Goal: Task Accomplishment & Management: Complete application form

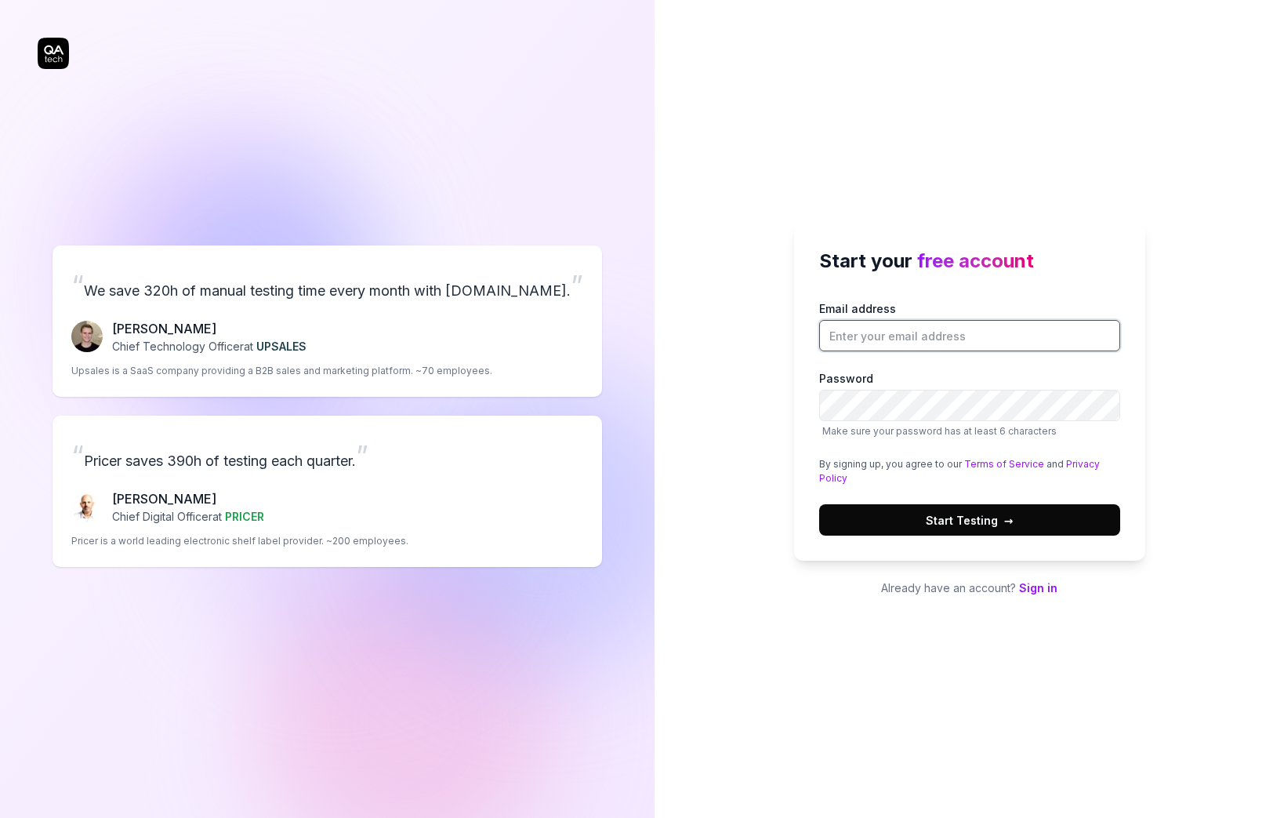
click at [883, 341] on input "Email address" at bounding box center [969, 335] width 301 height 31
type input "[EMAIL_ADDRESS][DOMAIN_NAME]"
click at [1034, 589] on link "Sign in" at bounding box center [1038, 587] width 38 height 13
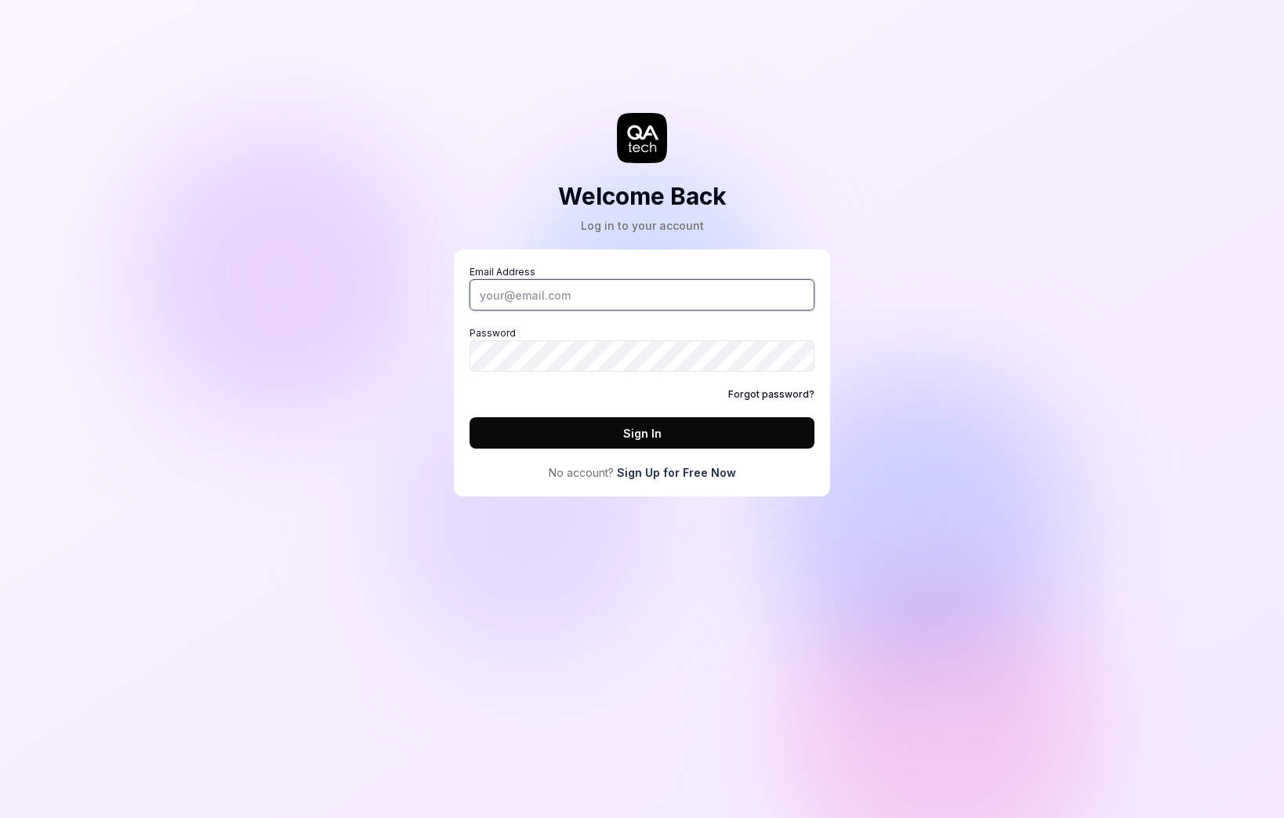
click at [695, 289] on input "Email Address" at bounding box center [642, 294] width 345 height 31
type input "[EMAIL_ADDRESS][DOMAIN_NAME]"
click at [673, 471] on link "Sign Up for Free Now" at bounding box center [676, 472] width 119 height 16
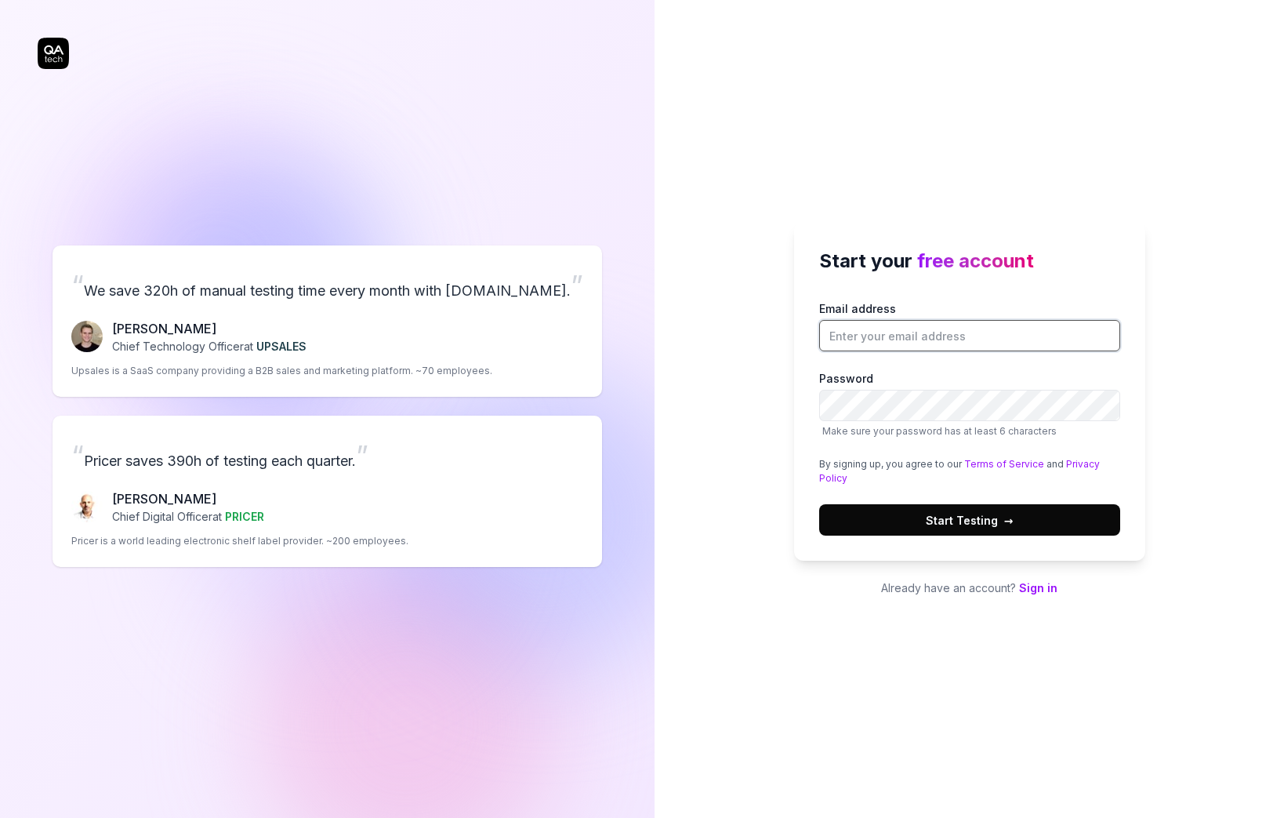
click at [876, 339] on input "Email address" at bounding box center [969, 335] width 301 height 31
type input "[EMAIL_ADDRESS][DOMAIN_NAME]"
click at [968, 510] on button "Start Testing →" at bounding box center [969, 519] width 301 height 31
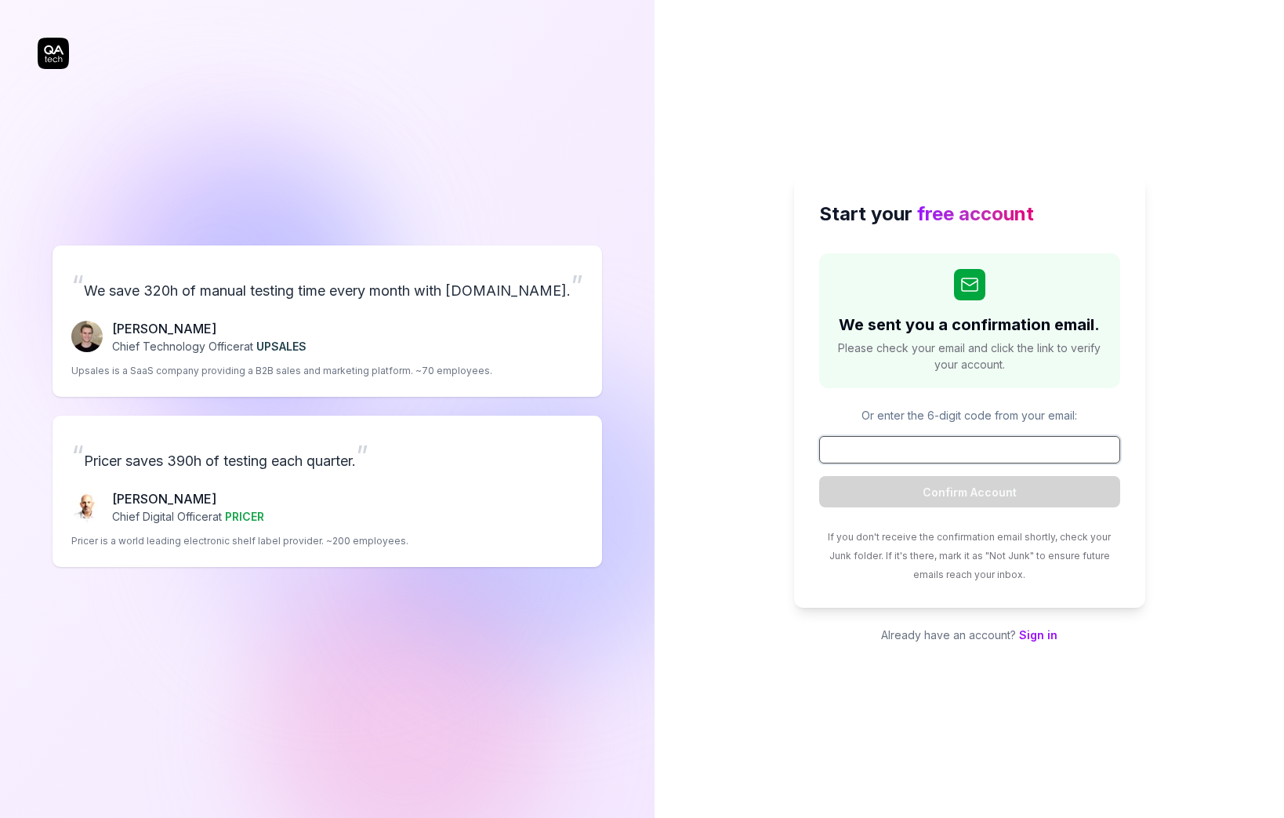
paste input "800412"
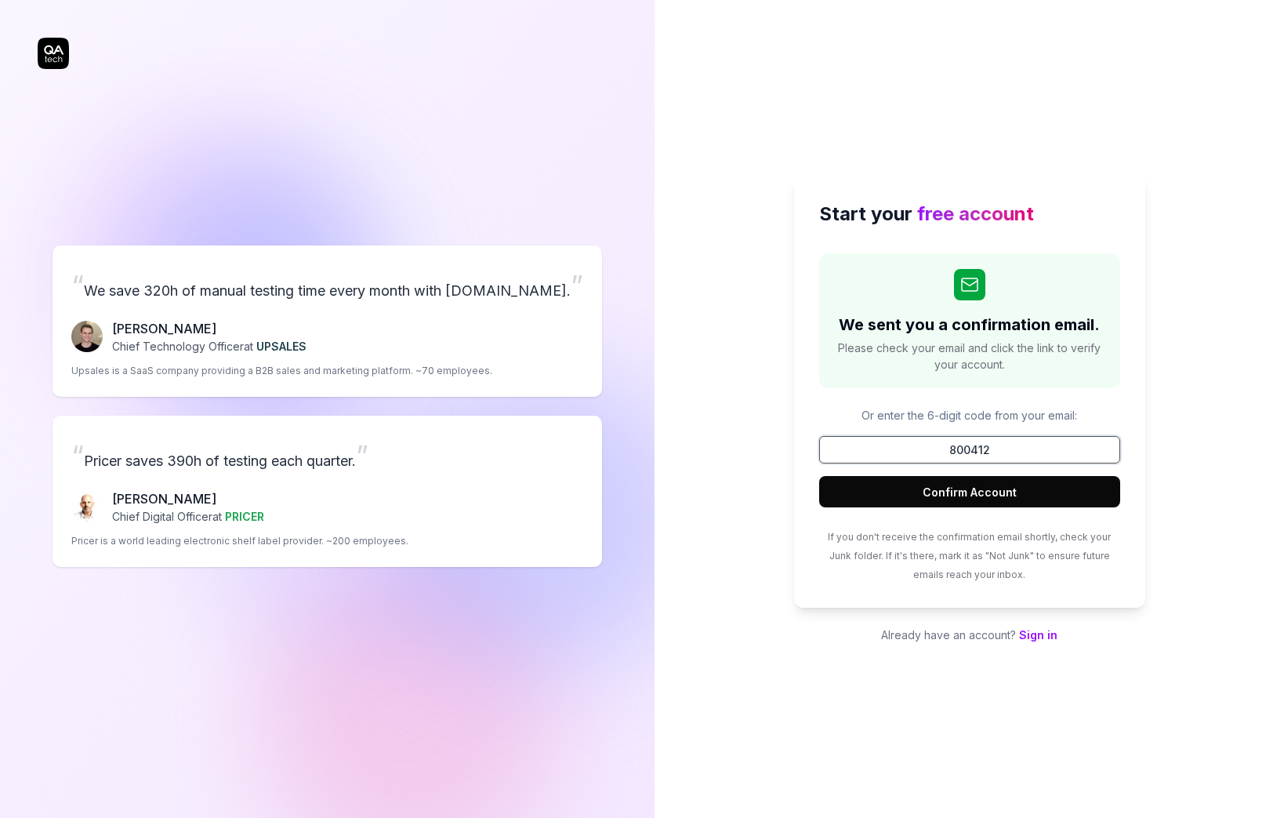
type input "800412"
click at [982, 489] on button "Confirm Account" at bounding box center [969, 491] width 301 height 31
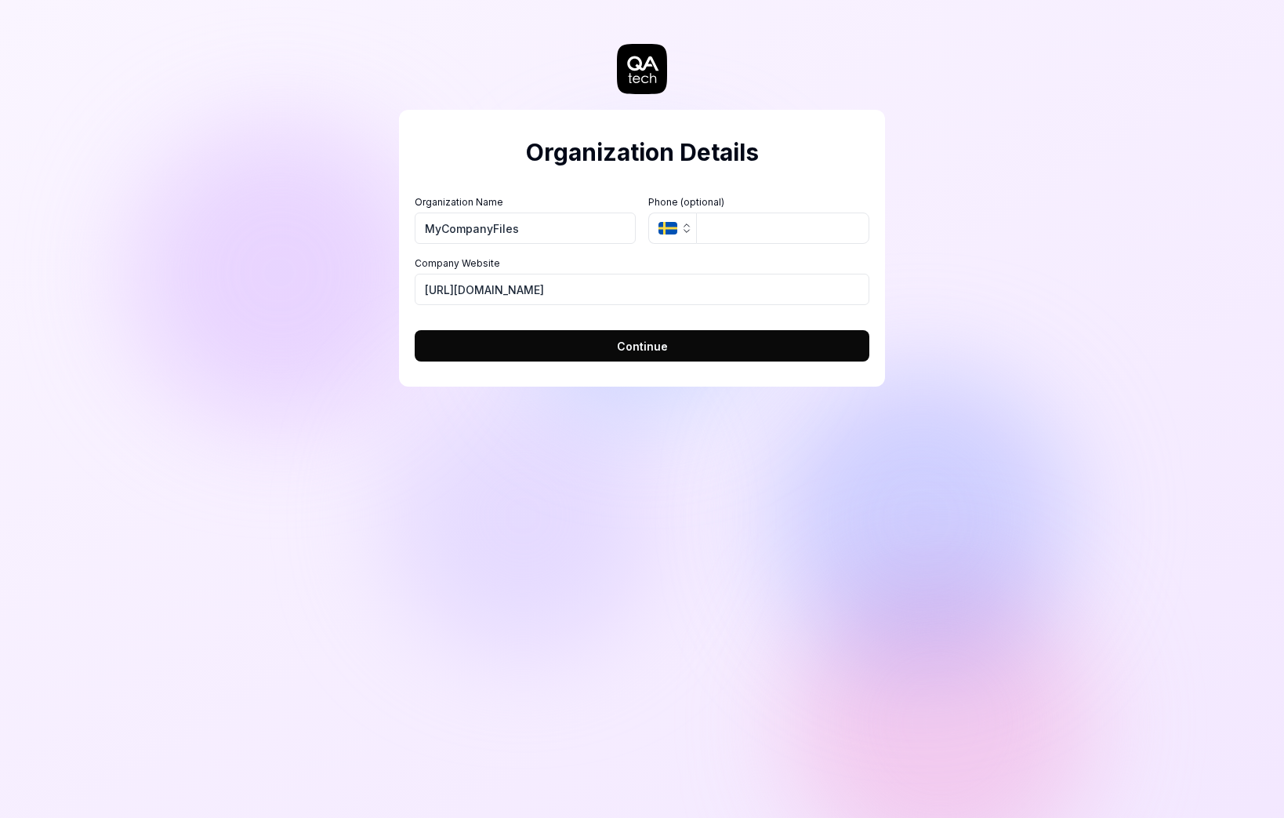
type input "MyCompanyFiles"
click at [866, 164] on h2 "Organization Details" at bounding box center [642, 152] width 455 height 35
click at [565, 287] on input "[URL][DOMAIN_NAME]" at bounding box center [642, 289] width 455 height 31
click at [565, 288] on input "[URL][DOMAIN_NAME]" at bounding box center [642, 289] width 455 height 31
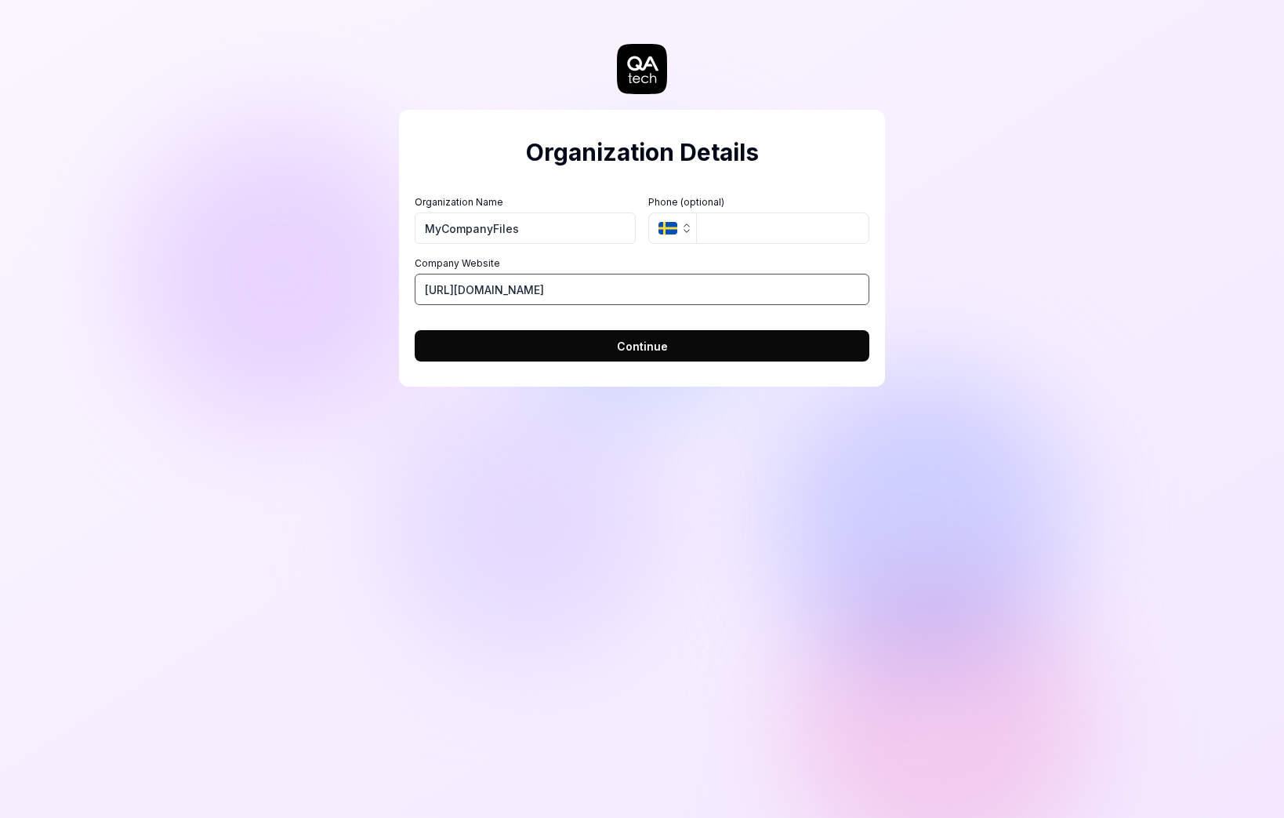
click at [565, 291] on input "[URL][DOMAIN_NAME]" at bounding box center [642, 289] width 455 height 31
paste input "[URL][DOMAIN_NAME]"
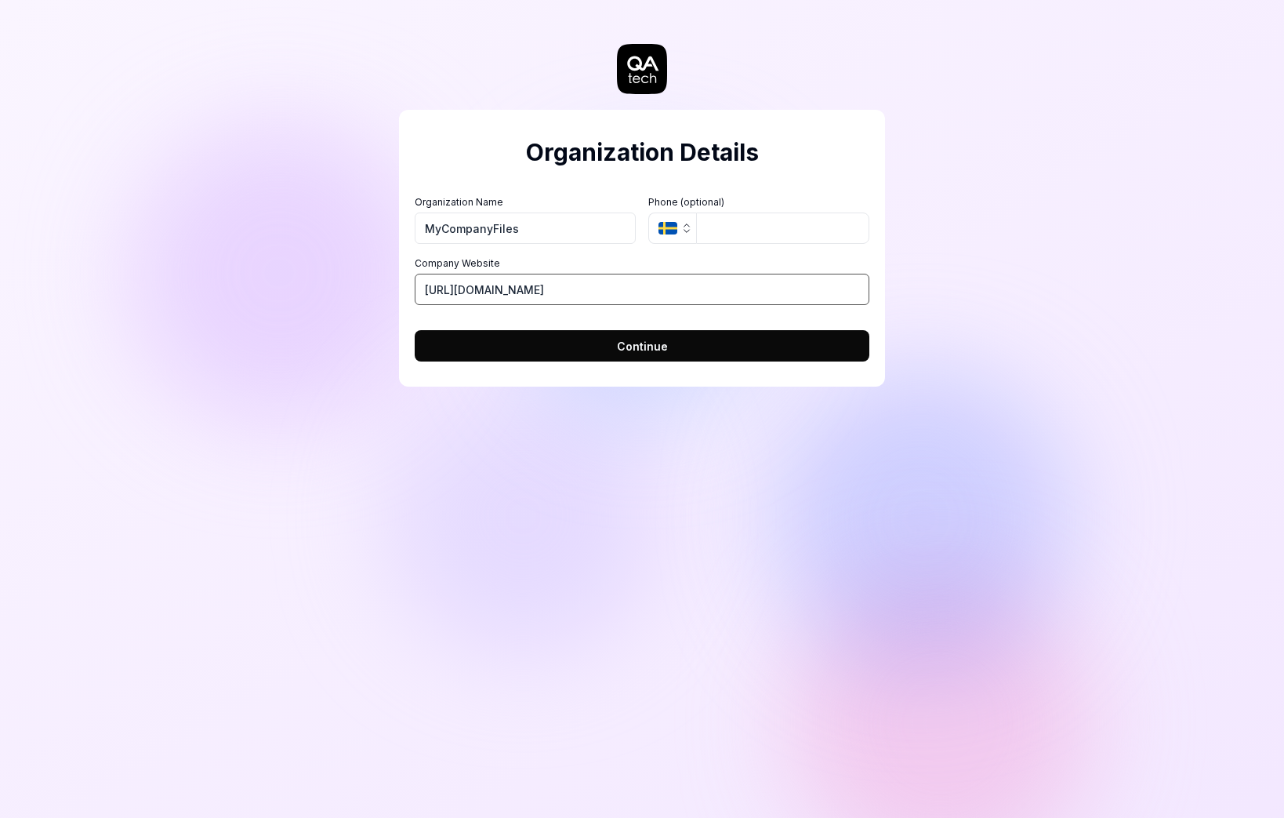
type input "[URL][DOMAIN_NAME]"
click at [666, 353] on span "Continue" at bounding box center [642, 346] width 51 height 16
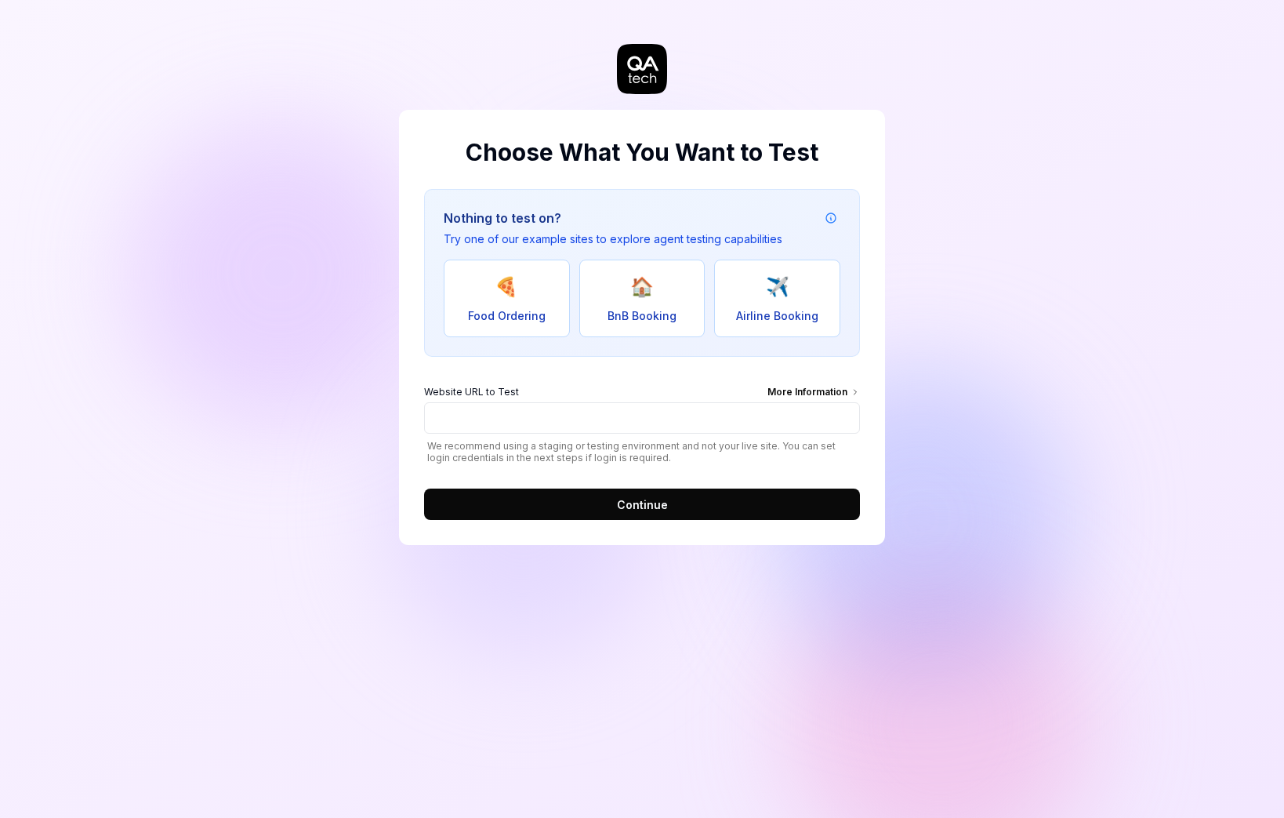
click at [875, 287] on div "Choose What You Want to Test Nothing to test on? Try one of our example sites t…" at bounding box center [642, 327] width 486 height 435
click at [871, 412] on div "Choose What You Want to Test Nothing to test on? Try one of our example sites t…" at bounding box center [642, 327] width 486 height 435
click at [726, 426] on input "Website URL to Test More Information" at bounding box center [642, 417] width 436 height 31
click at [874, 407] on div "Choose What You Want to Test Nothing to test on? Try one of our example sites t…" at bounding box center [642, 327] width 486 height 435
click at [834, 415] on input "Website URL to Test More Information" at bounding box center [642, 417] width 436 height 31
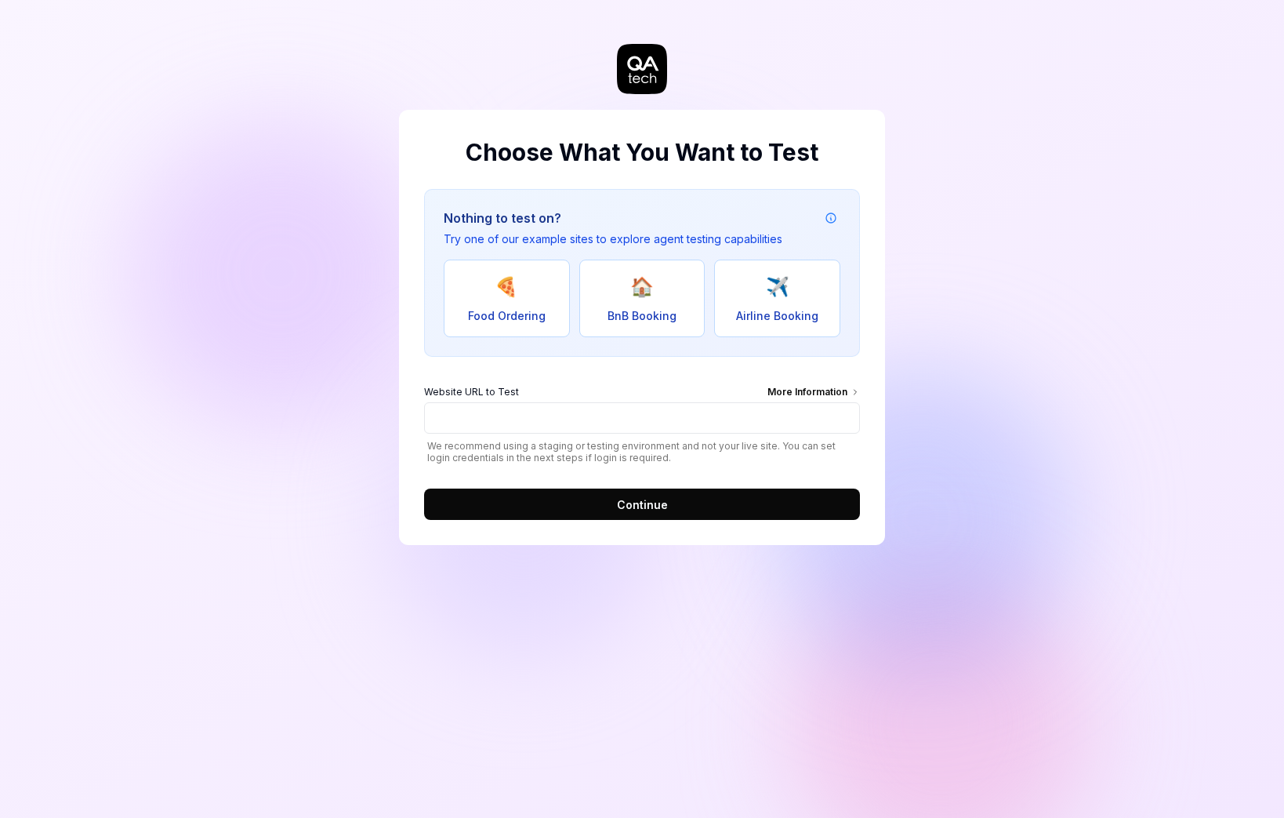
click at [884, 420] on div "Choose What You Want to Test Nothing to test on? Try one of our example sites t…" at bounding box center [642, 327] width 486 height 435
click at [620, 417] on input "Website URL to Test More Information" at bounding box center [642, 417] width 436 height 31
click at [874, 439] on div "Choose What You Want to Test Nothing to test on? Try one of our example sites t…" at bounding box center [642, 327] width 486 height 435
